Goal: Information Seeking & Learning: Learn about a topic

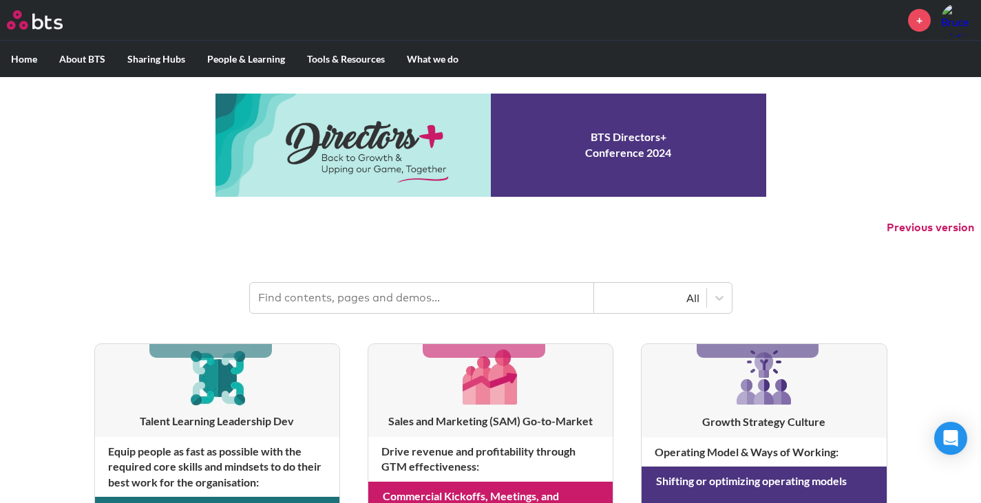
click at [313, 293] on input "text" at bounding box center [422, 298] width 344 height 30
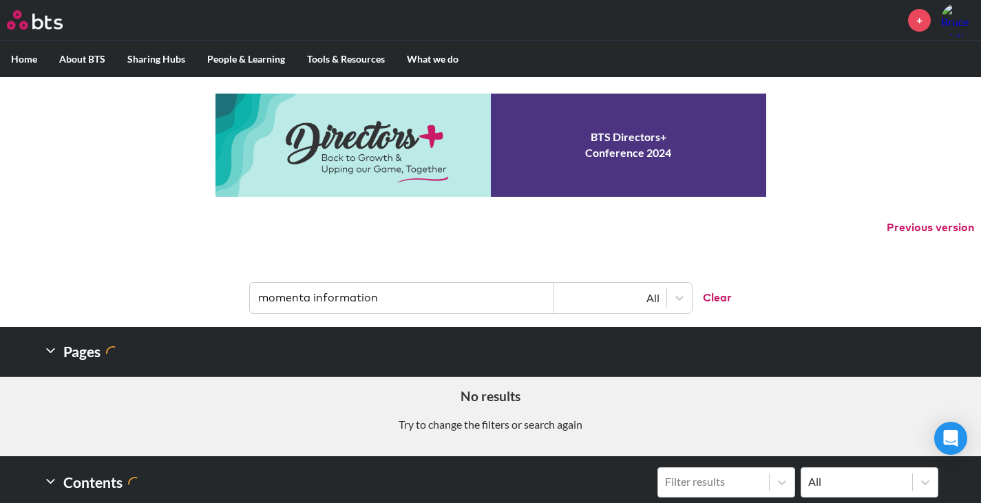
click at [380, 296] on input "momenta information" at bounding box center [402, 298] width 304 height 30
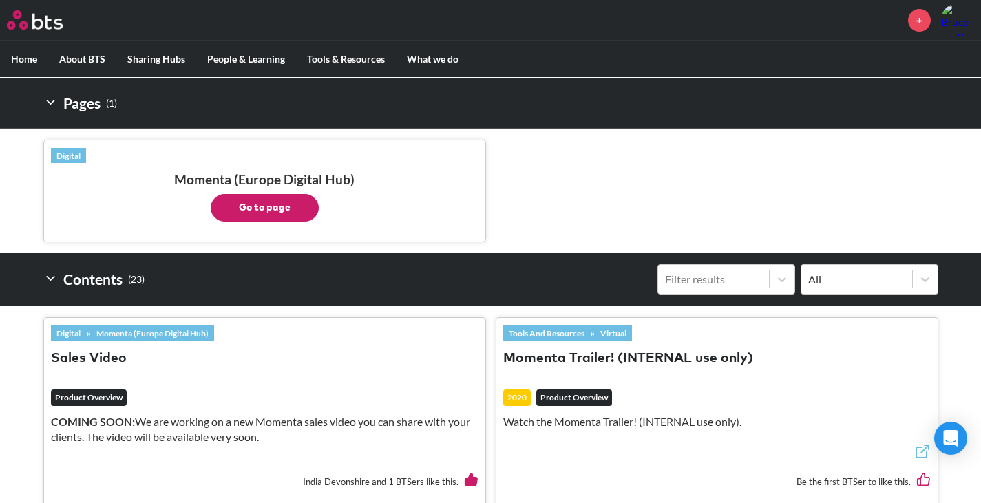
scroll to position [275, 0]
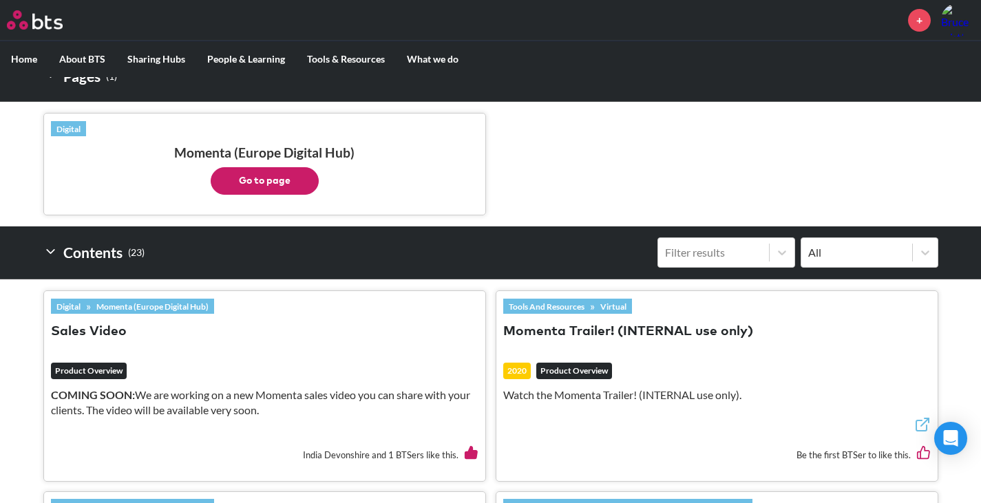
type input "momenta"
click at [275, 179] on button "Go to page" at bounding box center [265, 181] width 108 height 28
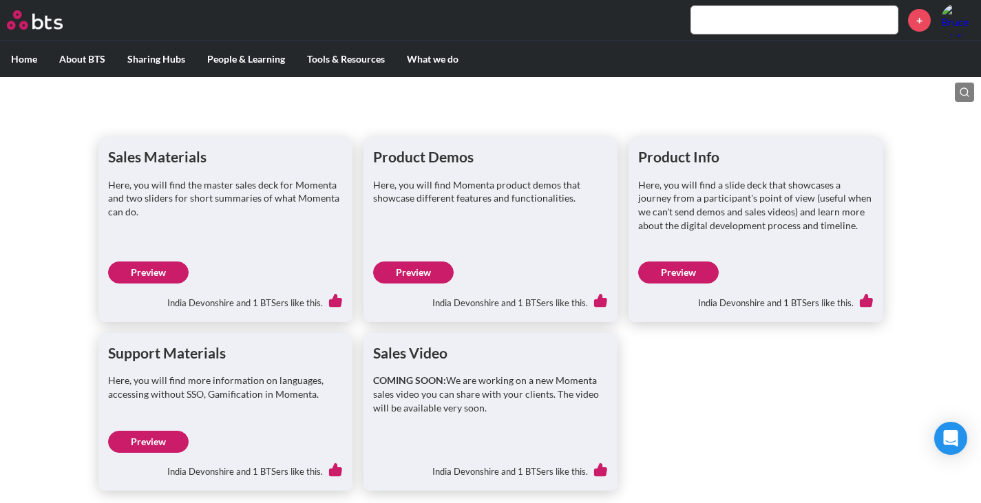
scroll to position [167, 0]
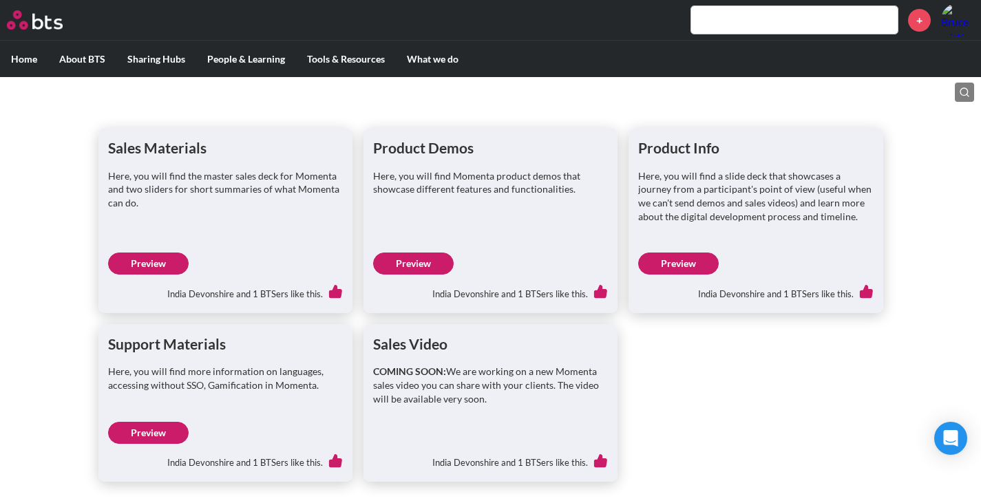
click at [678, 262] on link "Preview" at bounding box center [678, 264] width 81 height 22
click at [155, 430] on link "Preview" at bounding box center [148, 433] width 81 height 22
click at [154, 262] on link "Preview" at bounding box center [148, 264] width 81 height 22
click at [167, 261] on link "Preview" at bounding box center [148, 264] width 81 height 22
click at [158, 259] on link "Preview" at bounding box center [148, 264] width 81 height 22
